Goal: Find specific page/section: Find specific page/section

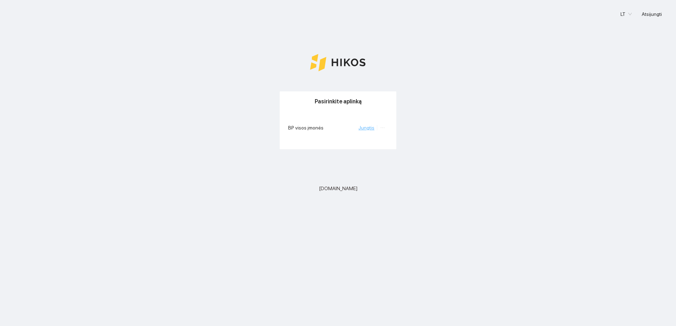
click at [366, 128] on link "Jungtis" at bounding box center [366, 128] width 16 height 6
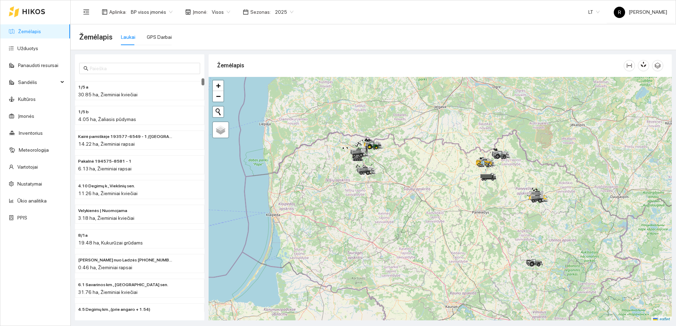
scroll to position [2, 0]
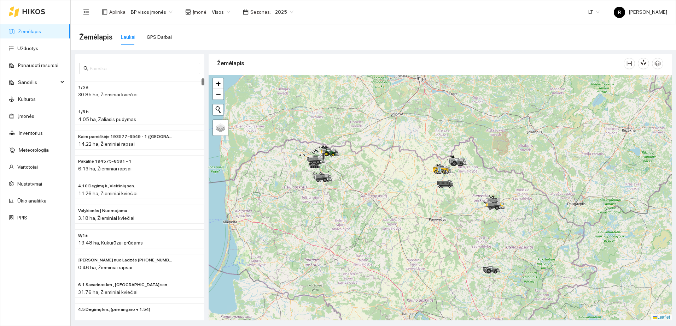
drag, startPoint x: 502, startPoint y: 191, endPoint x: 459, endPoint y: 200, distance: 44.1
click at [459, 200] on div at bounding box center [439, 198] width 463 height 246
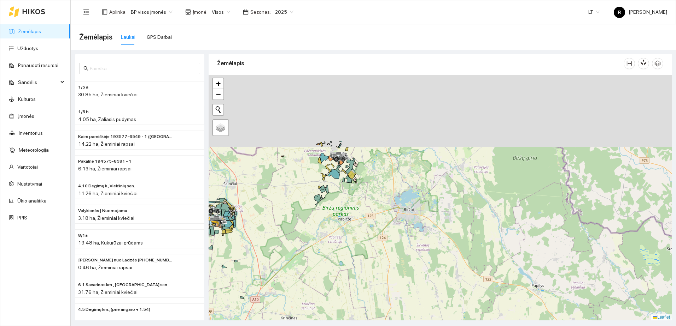
drag, startPoint x: 395, startPoint y: 116, endPoint x: 341, endPoint y: 214, distance: 112.1
click at [341, 214] on div at bounding box center [439, 198] width 463 height 246
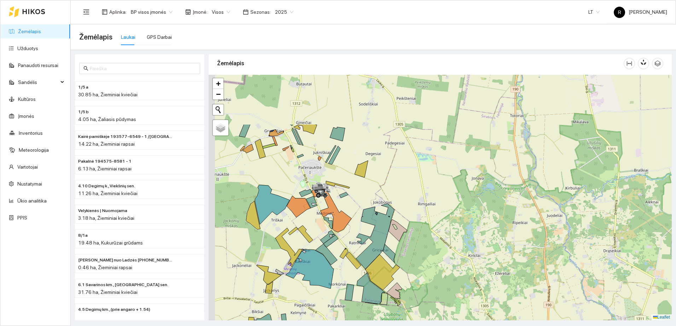
drag, startPoint x: 297, startPoint y: 140, endPoint x: 387, endPoint y: 233, distance: 128.7
click at [387, 233] on div at bounding box center [439, 198] width 463 height 246
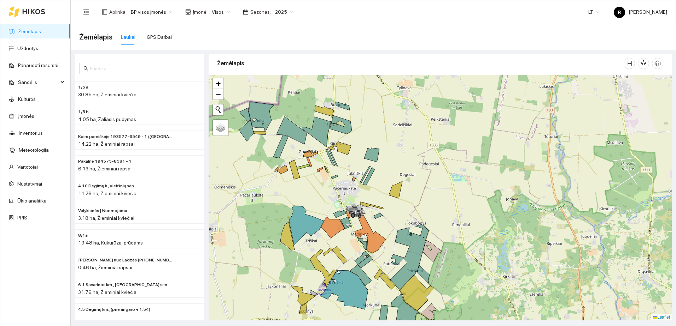
drag, startPoint x: 318, startPoint y: 176, endPoint x: 334, endPoint y: 208, distance: 35.6
click at [334, 208] on div at bounding box center [439, 198] width 463 height 246
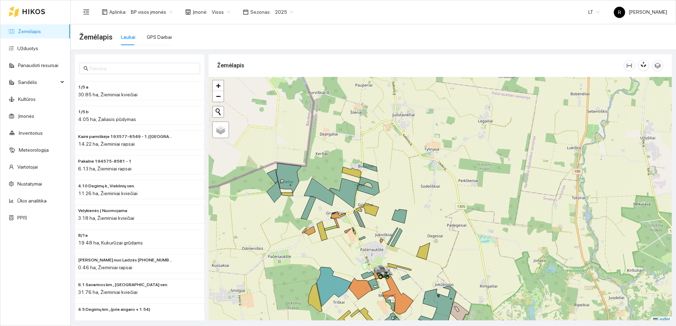
scroll to position [2, 0]
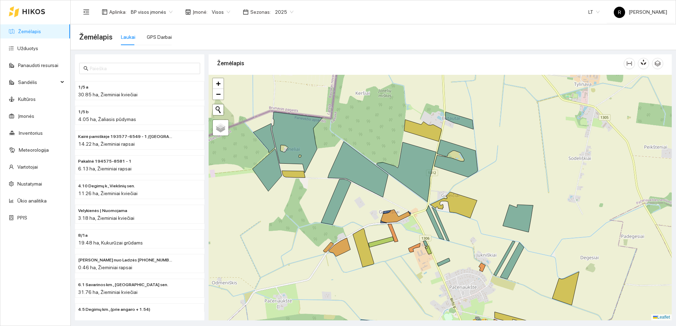
drag, startPoint x: 278, startPoint y: 189, endPoint x: 311, endPoint y: 185, distance: 32.7
click at [311, 185] on div at bounding box center [439, 198] width 463 height 246
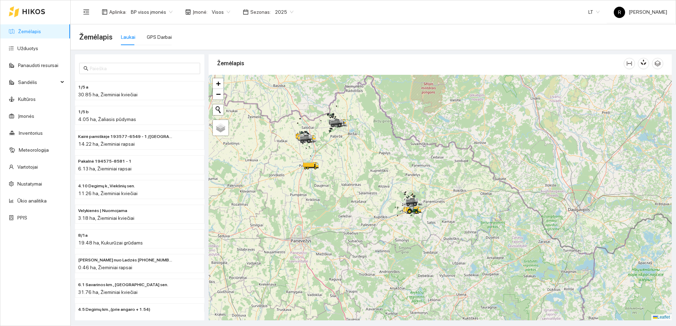
drag, startPoint x: 403, startPoint y: 206, endPoint x: 359, endPoint y: 175, distance: 53.9
click at [359, 175] on div at bounding box center [439, 198] width 463 height 246
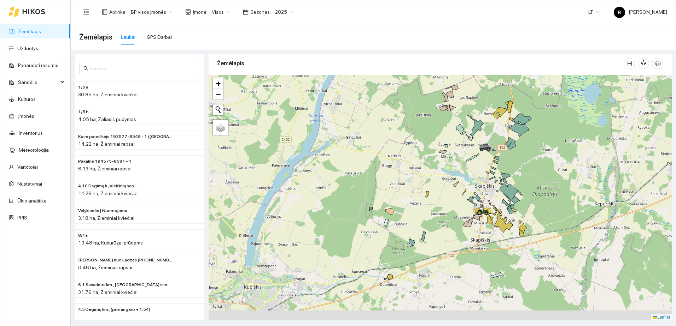
drag, startPoint x: 468, startPoint y: 220, endPoint x: 356, endPoint y: 168, distance: 123.2
click at [357, 169] on div at bounding box center [439, 198] width 463 height 246
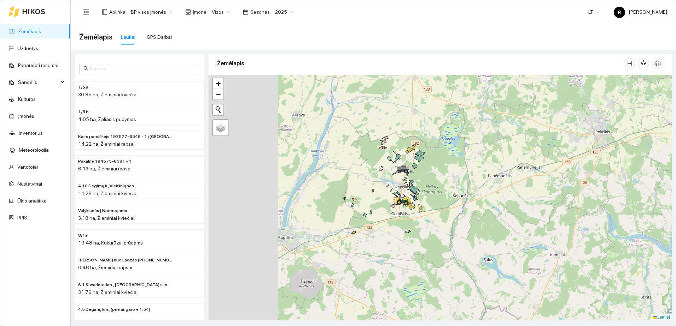
drag, startPoint x: 285, startPoint y: 166, endPoint x: 398, endPoint y: 182, distance: 114.1
click at [387, 184] on div at bounding box center [439, 198] width 463 height 246
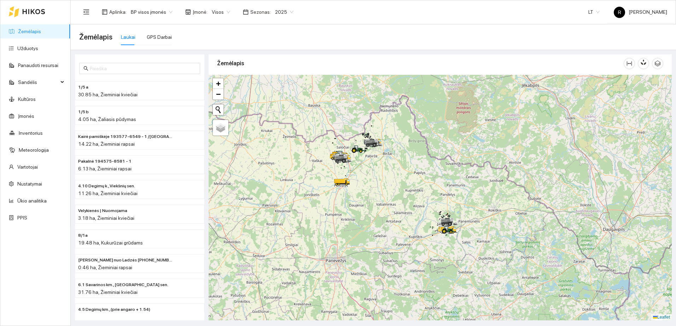
drag, startPoint x: 343, startPoint y: 169, endPoint x: 395, endPoint y: 211, distance: 66.4
click at [398, 216] on div at bounding box center [439, 198] width 463 height 246
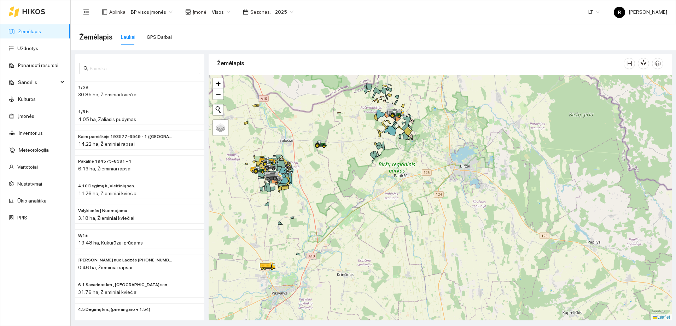
drag, startPoint x: 283, startPoint y: 177, endPoint x: 330, endPoint y: 170, distance: 47.5
click at [330, 170] on div at bounding box center [439, 198] width 463 height 246
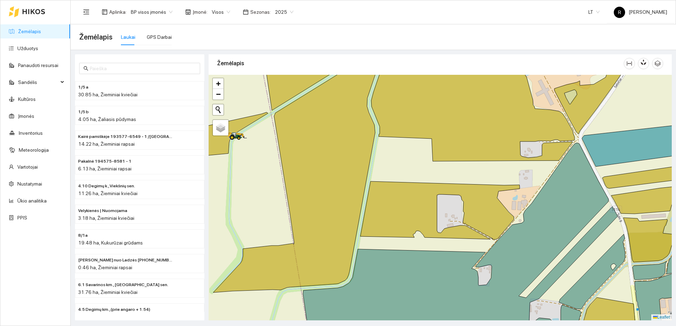
drag, startPoint x: 243, startPoint y: 153, endPoint x: 355, endPoint y: 192, distance: 119.5
click at [354, 194] on div at bounding box center [439, 198] width 463 height 246
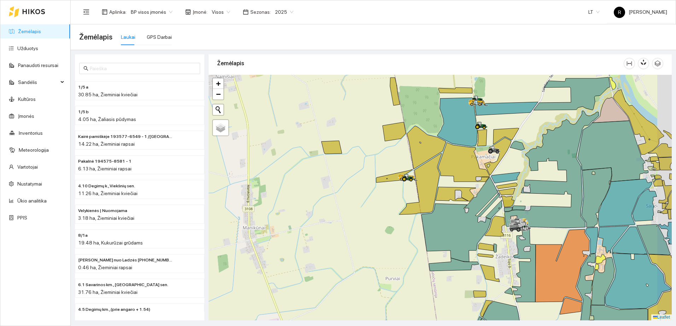
drag, startPoint x: 472, startPoint y: 180, endPoint x: 384, endPoint y: 207, distance: 92.4
click at [438, 182] on icon at bounding box center [463, 162] width 51 height 39
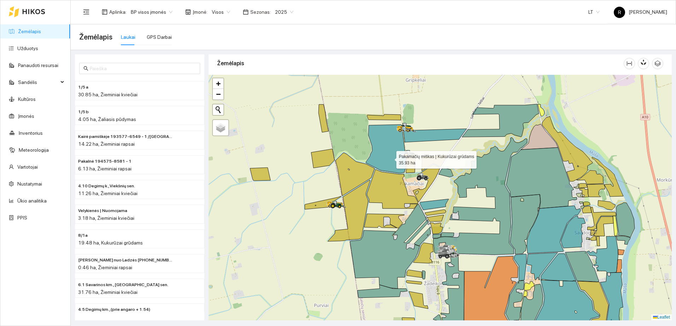
drag, startPoint x: 397, startPoint y: 146, endPoint x: 381, endPoint y: 169, distance: 27.7
click at [381, 169] on icon at bounding box center [386, 149] width 40 height 49
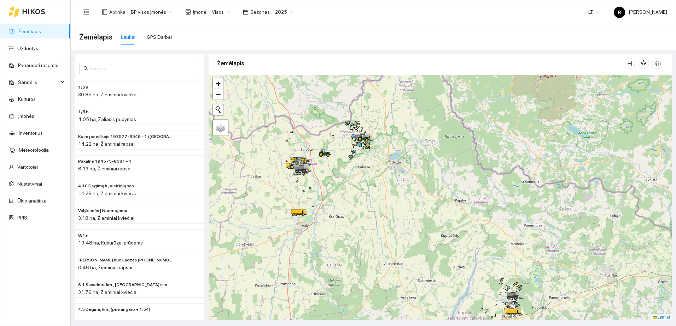
click at [370, 217] on div at bounding box center [439, 198] width 463 height 246
click at [370, 215] on div at bounding box center [439, 198] width 463 height 246
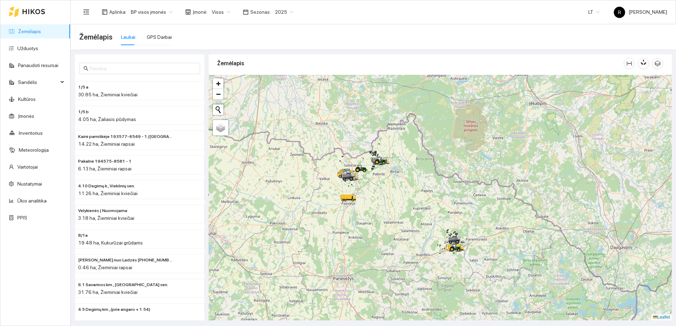
drag, startPoint x: 328, startPoint y: 228, endPoint x: 394, endPoint y: 202, distance: 71.1
click at [386, 205] on div at bounding box center [439, 198] width 463 height 246
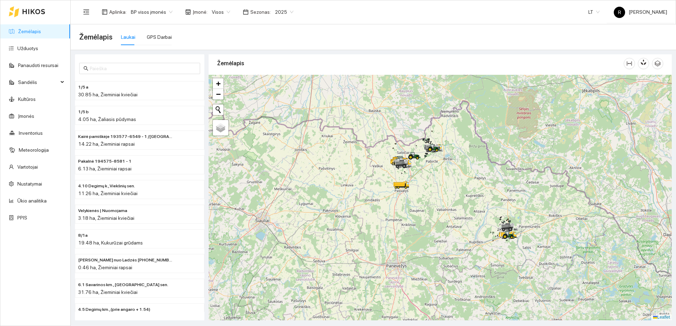
drag, startPoint x: 291, startPoint y: 203, endPoint x: 412, endPoint y: 204, distance: 121.6
click at [411, 204] on div at bounding box center [439, 198] width 463 height 246
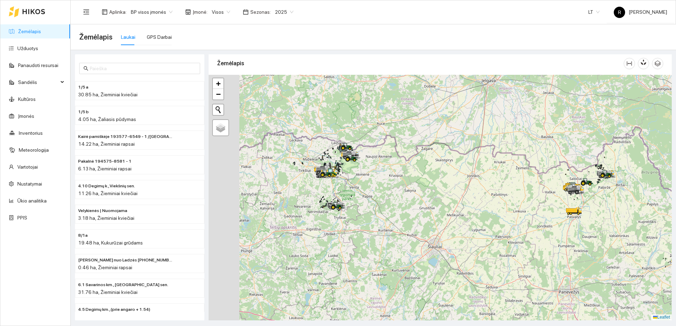
drag, startPoint x: 320, startPoint y: 186, endPoint x: 367, endPoint y: 212, distance: 53.4
click at [367, 212] on div at bounding box center [439, 198] width 463 height 246
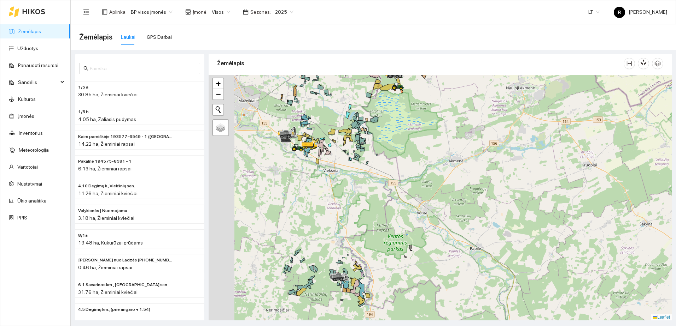
drag, startPoint x: 342, startPoint y: 188, endPoint x: 389, endPoint y: 198, distance: 48.2
click at [389, 198] on div at bounding box center [439, 198] width 463 height 246
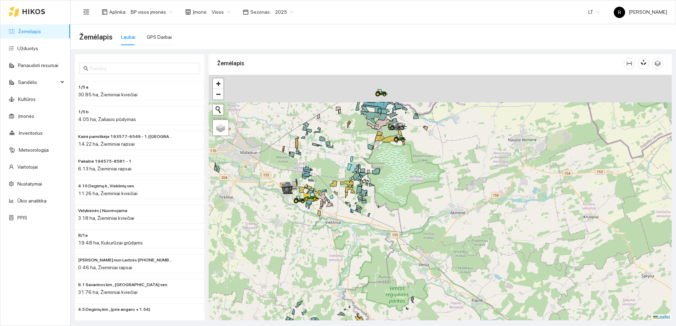
drag, startPoint x: 318, startPoint y: 177, endPoint x: 320, endPoint y: 231, distance: 53.8
click at [320, 231] on div at bounding box center [439, 198] width 463 height 246
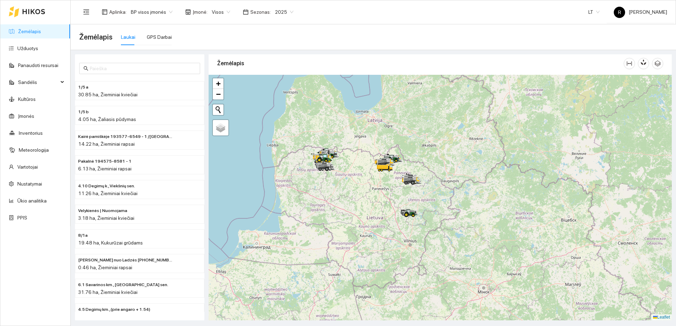
drag, startPoint x: 495, startPoint y: 194, endPoint x: 379, endPoint y: 166, distance: 119.4
click at [379, 166] on icon at bounding box center [383, 166] width 13 height 5
